Goal: Information Seeking & Learning: Learn about a topic

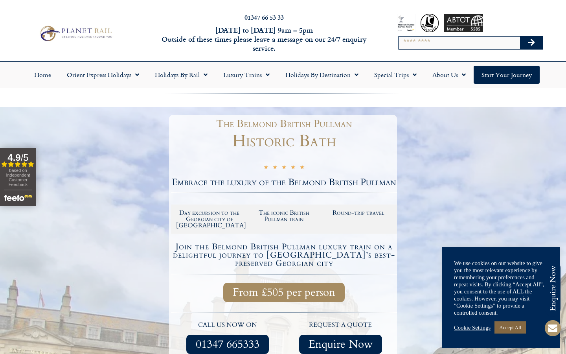
click at [520, 332] on link "Accept All" at bounding box center [510, 327] width 31 height 12
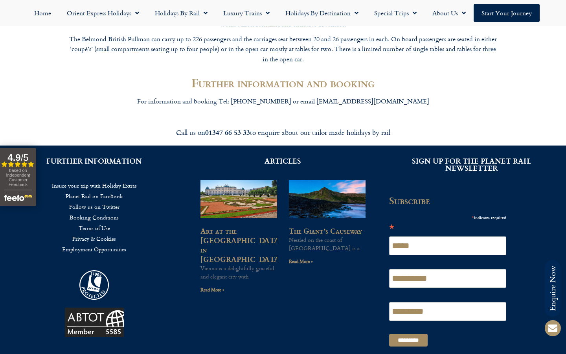
scroll to position [1446, 0]
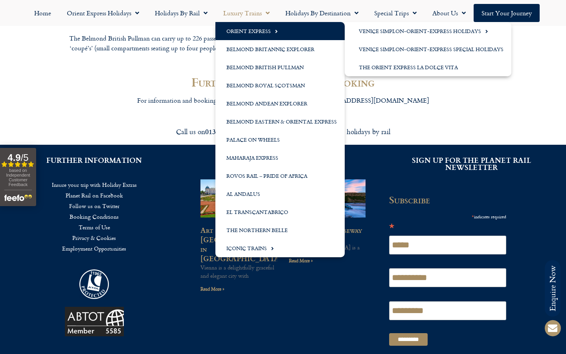
click at [249, 35] on link "Orient Express" at bounding box center [280, 31] width 129 height 18
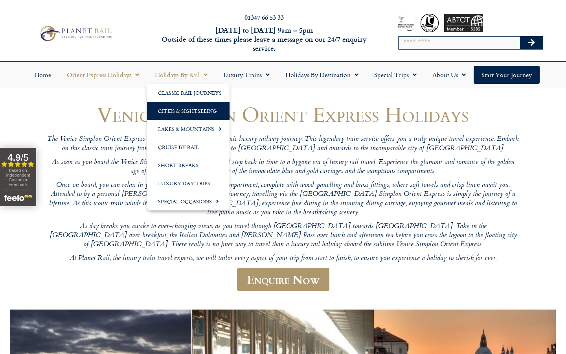
click at [201, 105] on link "Cities & Sightseeing" at bounding box center [188, 111] width 83 height 18
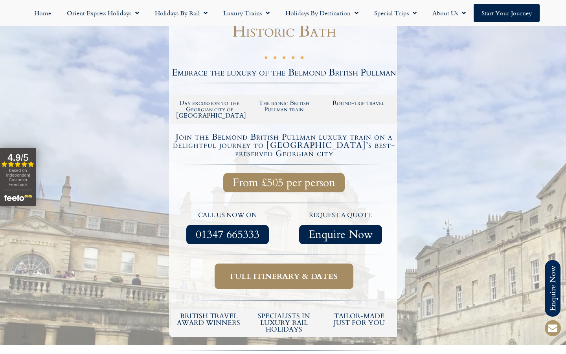
scroll to position [182, 0]
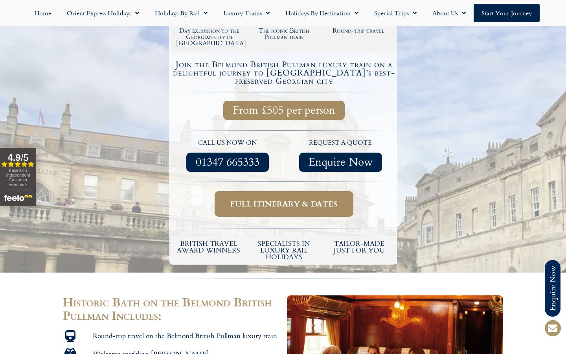
click at [256, 206] on link "Full itinerary & dates" at bounding box center [284, 204] width 139 height 26
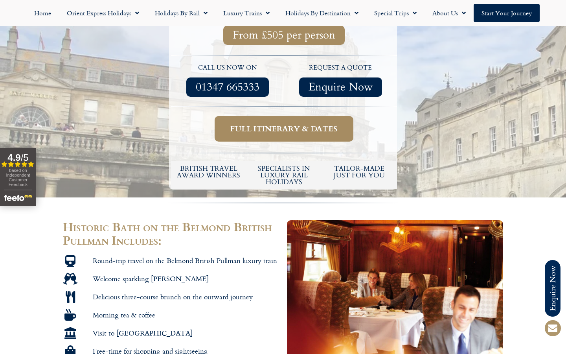
scroll to position [245, 0]
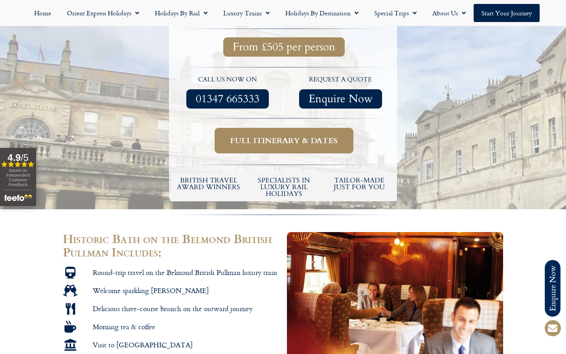
click at [266, 142] on link "Full itinerary & dates" at bounding box center [284, 141] width 139 height 26
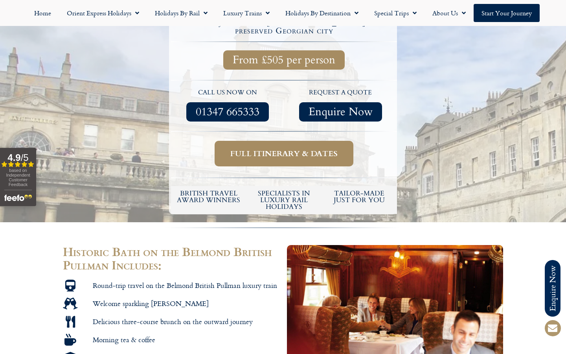
scroll to position [194, 0]
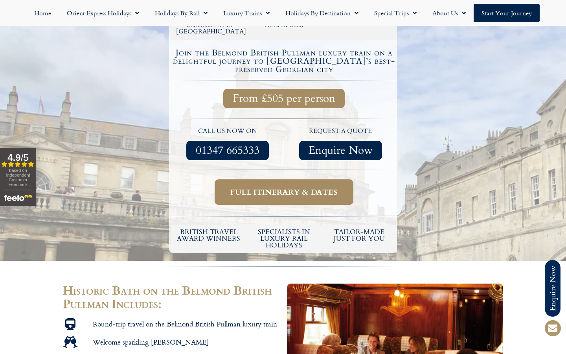
click at [304, 187] on span "Full itinerary & dates" at bounding box center [284, 192] width 107 height 10
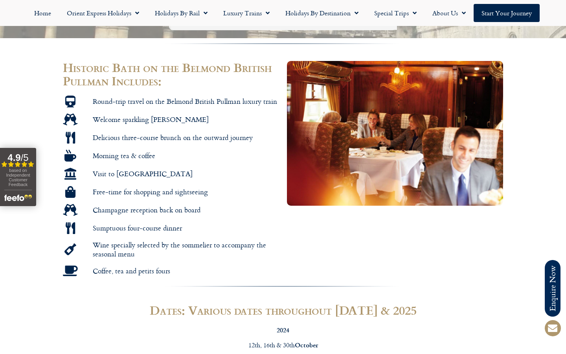
scroll to position [0, 0]
